Goal: Find specific page/section: Find specific page/section

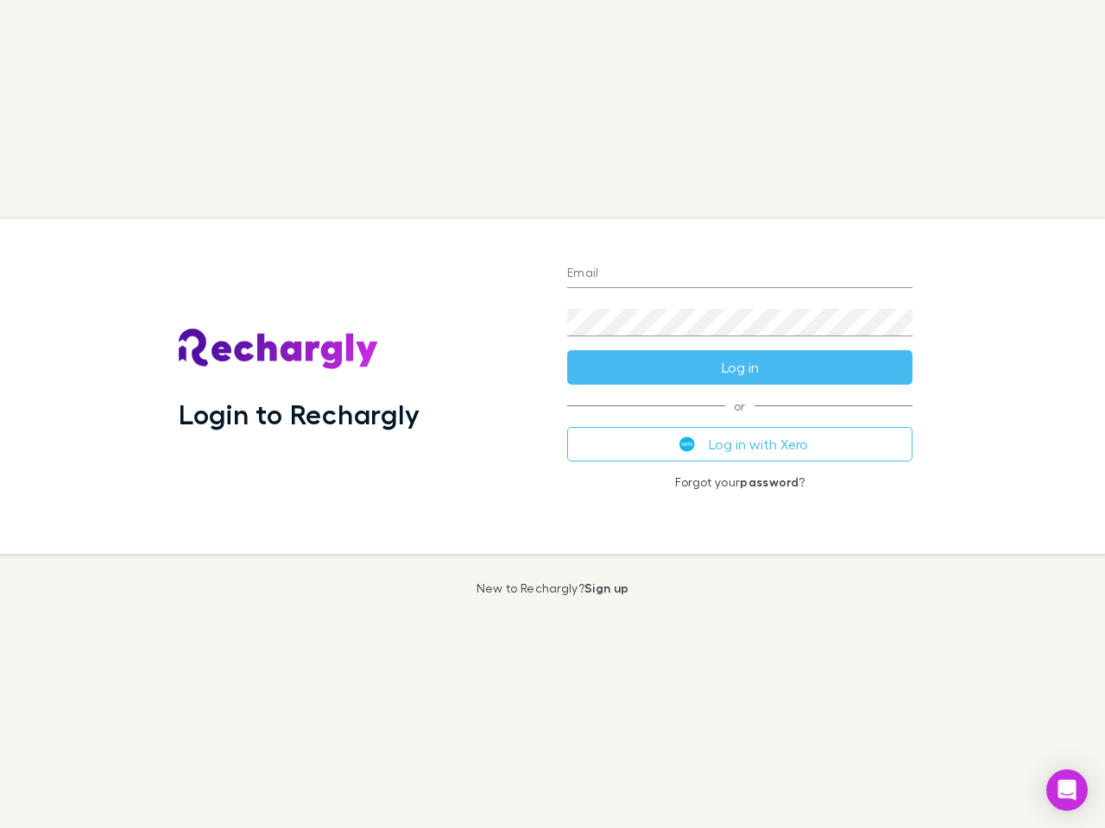
click at [552, 414] on div "Login to Rechargly" at bounding box center [359, 386] width 388 height 335
click at [740, 274] on input "Email" at bounding box center [739, 275] width 345 height 28
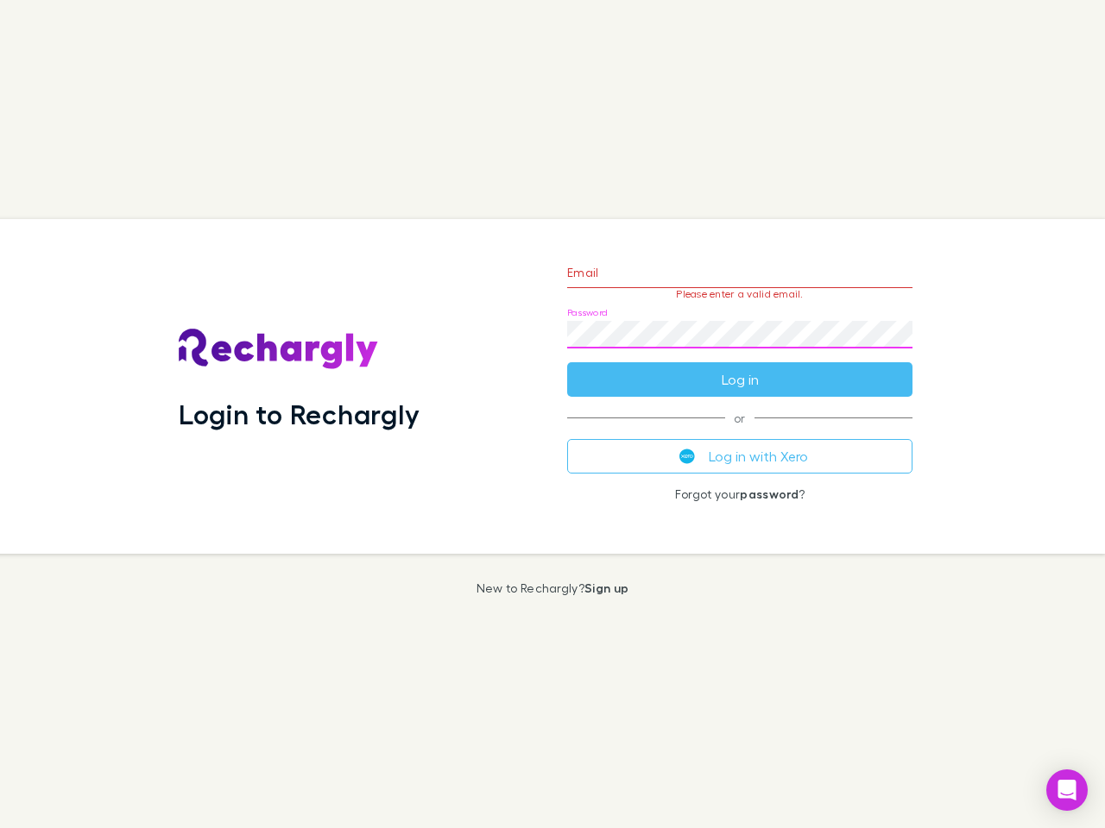
click at [740, 368] on form "Email Please enter a valid email. Password Log in" at bounding box center [739, 322] width 345 height 150
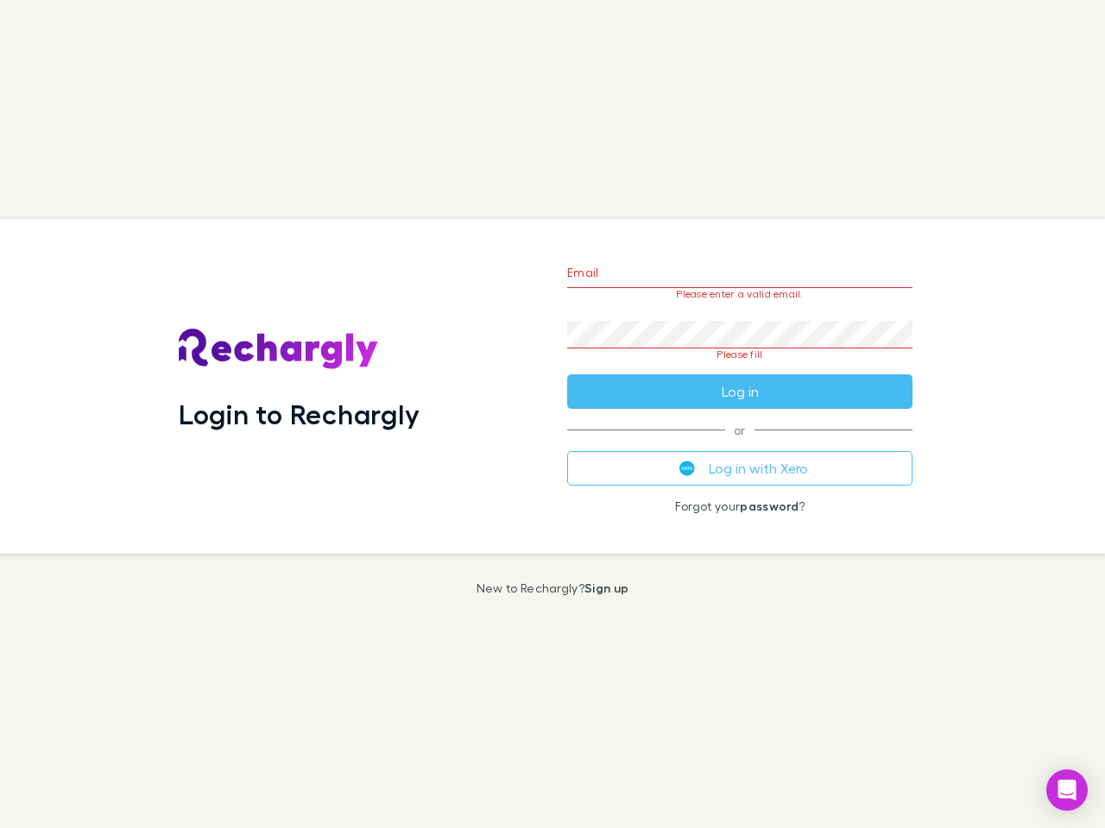
click at [740, 444] on div "Email Please enter a valid email. Password Please fill Log in or Log in with Xe…" at bounding box center [739, 386] width 373 height 335
click at [1067, 790] on icon "Open Intercom Messenger" at bounding box center [1067, 790] width 18 height 21
